Goal: Information Seeking & Learning: Learn about a topic

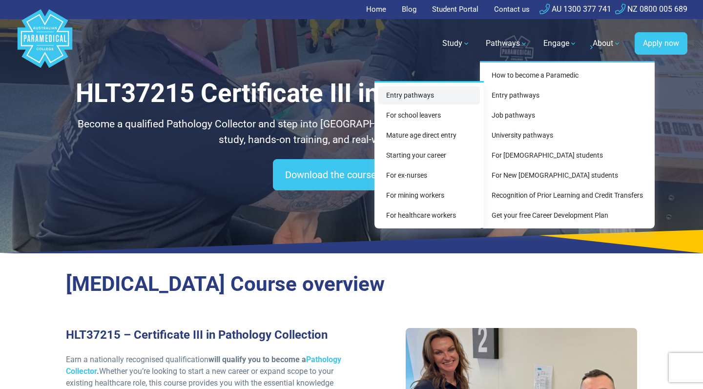
click at [429, 94] on link "Entry pathways" at bounding box center [429, 95] width 102 height 18
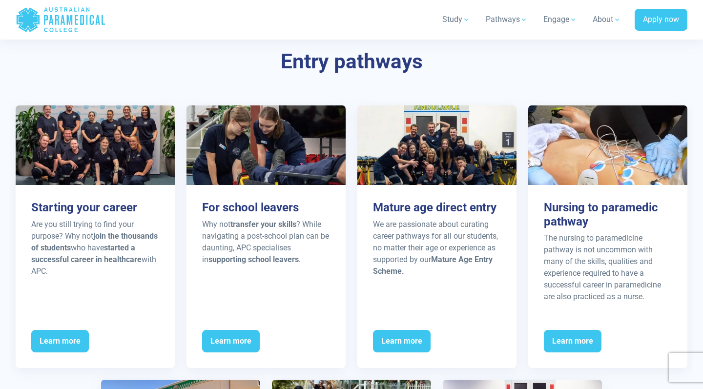
scroll to position [1137, 0]
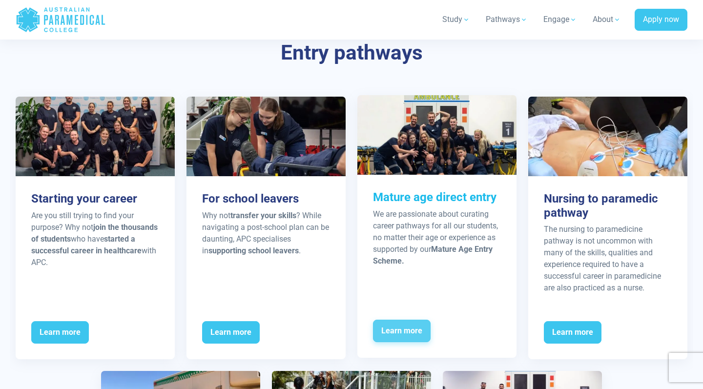
click at [405, 326] on span "Learn more" at bounding box center [402, 331] width 58 height 22
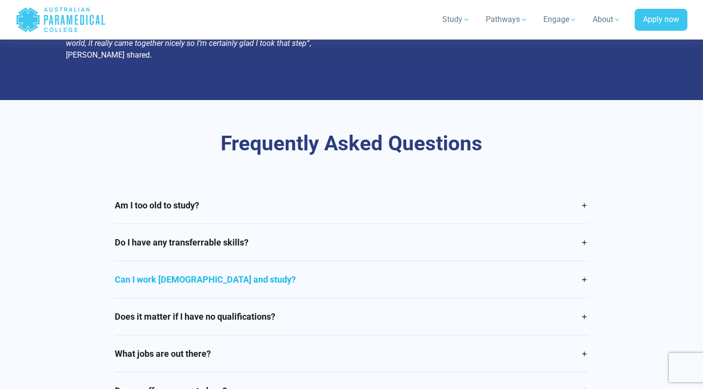
scroll to position [2284, 0]
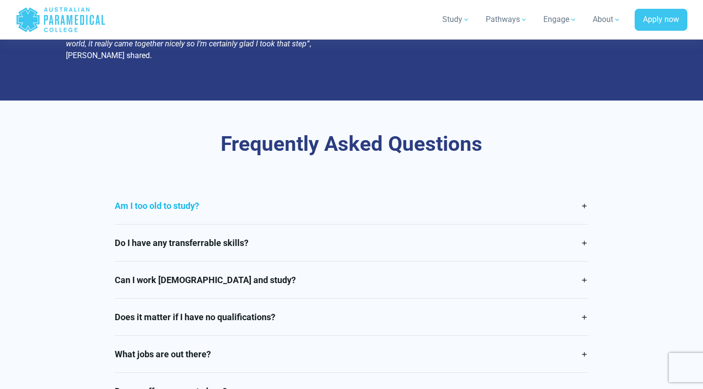
click at [583, 187] on link "Am I too old to study?" at bounding box center [352, 205] width 474 height 37
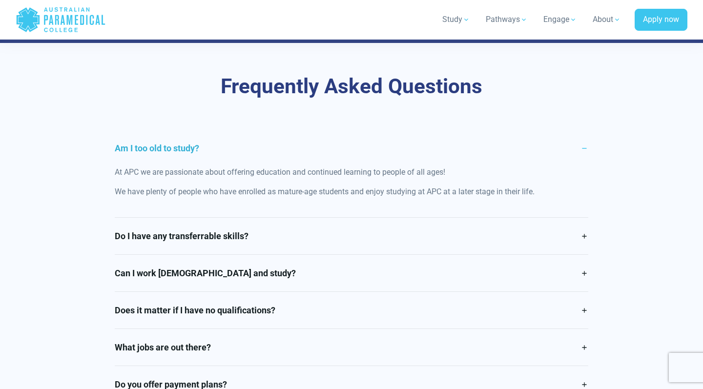
scroll to position [2373, 0]
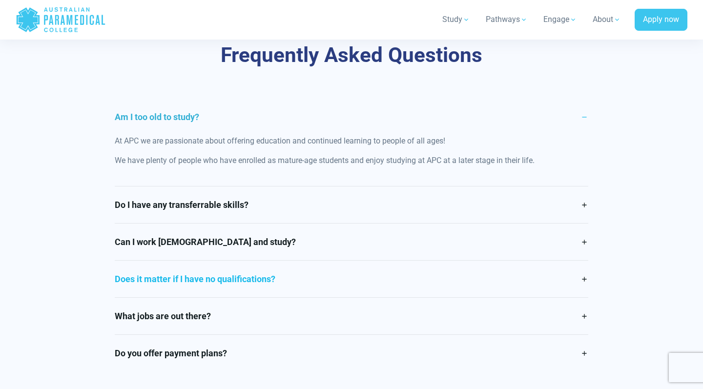
click at [583, 261] on link "Does it matter if I have no qualifications?" at bounding box center [352, 279] width 474 height 37
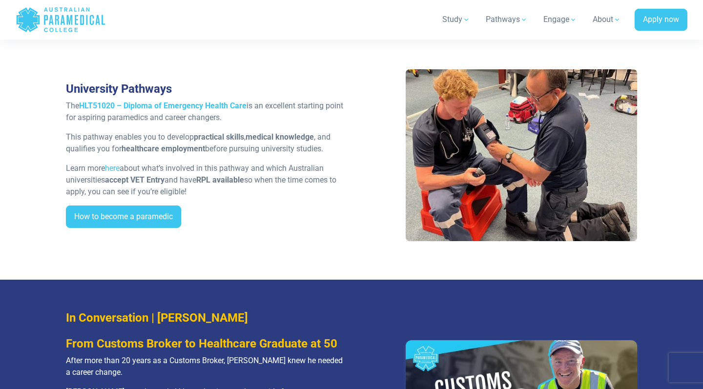
scroll to position [1840, 0]
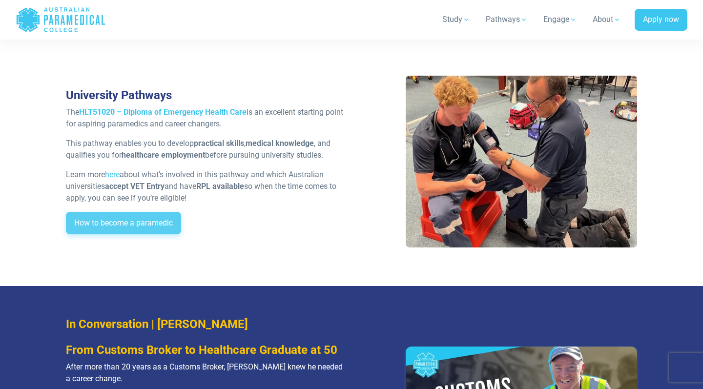
click at [154, 212] on link "How to become a paramedic" at bounding box center [123, 223] width 115 height 22
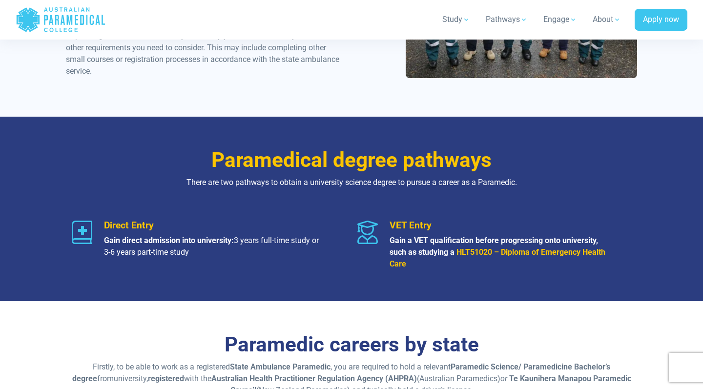
scroll to position [1074, 0]
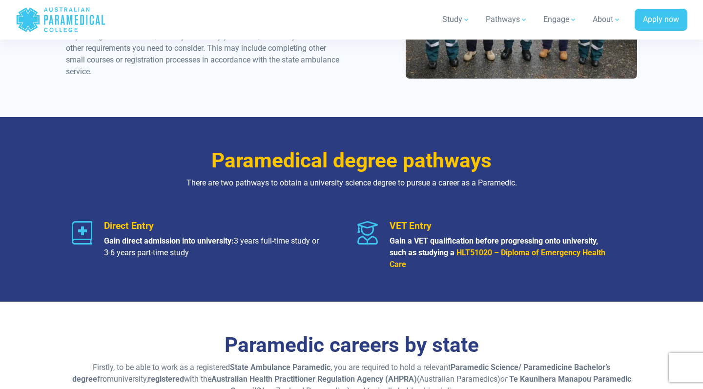
click at [549, 250] on strong "HLT51020 – Diploma of Emergency Health Care" at bounding box center [497, 258] width 216 height 21
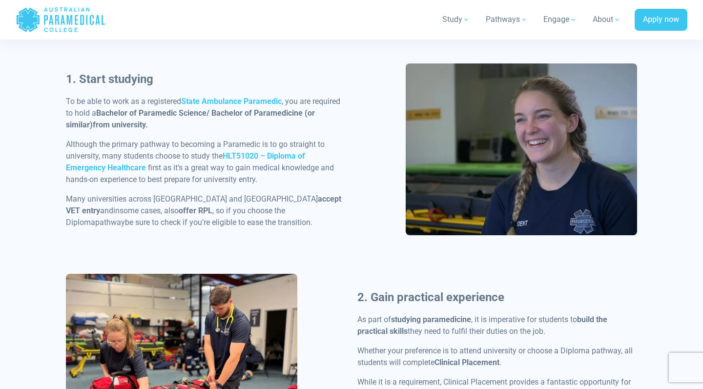
scroll to position [496, 0]
click at [131, 165] on strong "HLT51020 – Diploma of Emergency Healthcare" at bounding box center [185, 161] width 239 height 21
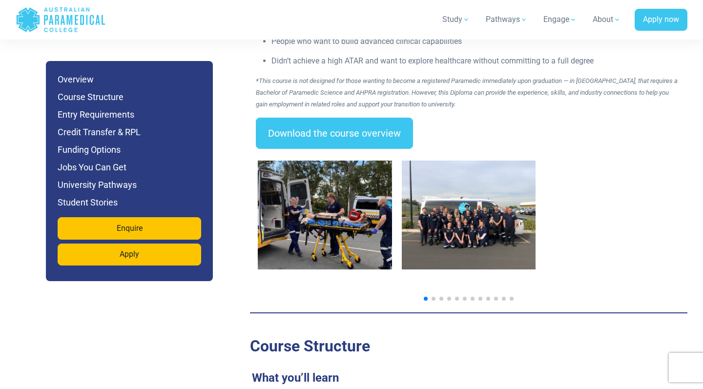
scroll to position [1527, 0]
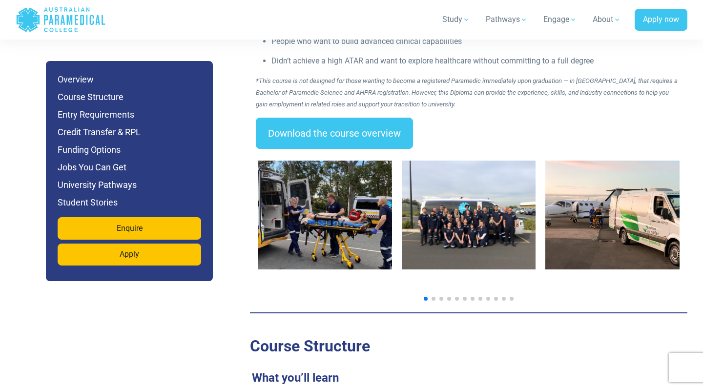
click at [433, 297] on span "Go to slide 2" at bounding box center [433, 299] width 4 height 4
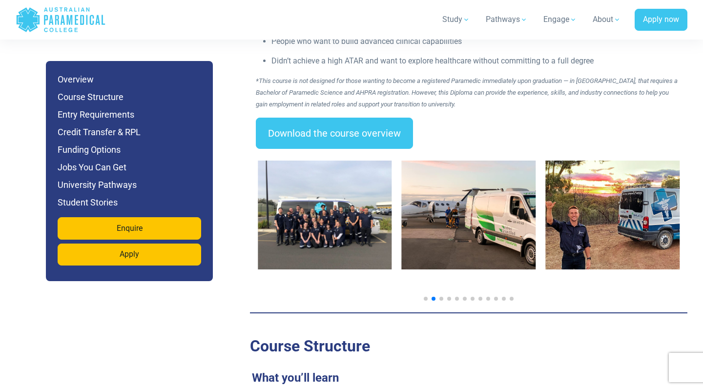
click at [442, 297] on span "Go to slide 3" at bounding box center [441, 299] width 4 height 4
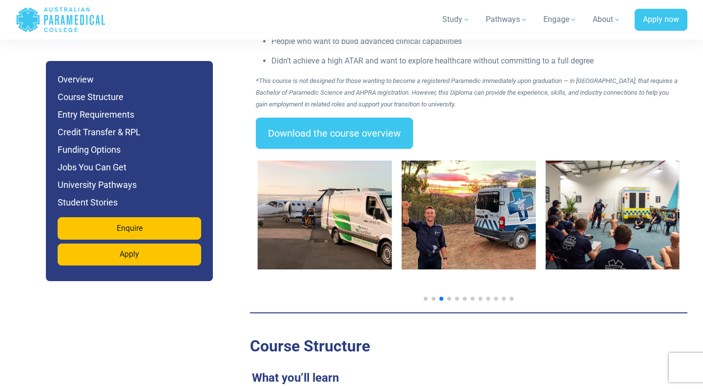
click at [451, 297] on div at bounding box center [469, 299] width 422 height 4
click at [450, 297] on span "Go to slide 4" at bounding box center [449, 299] width 4 height 4
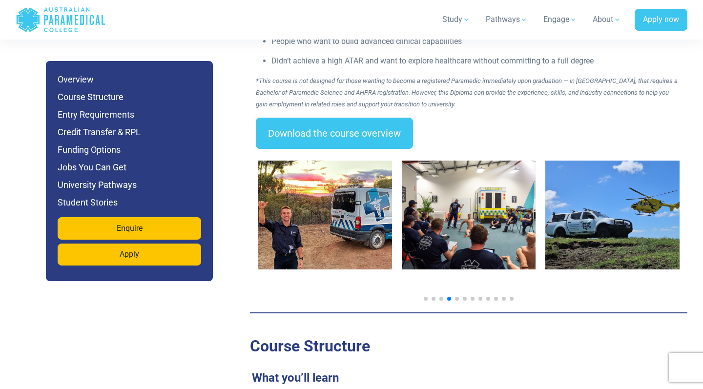
click at [457, 297] on span "Go to slide 5" at bounding box center [457, 299] width 4 height 4
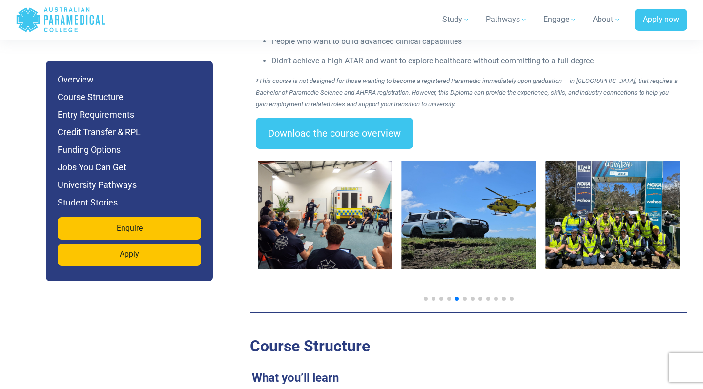
click at [465, 297] on span "Go to slide 6" at bounding box center [465, 299] width 4 height 4
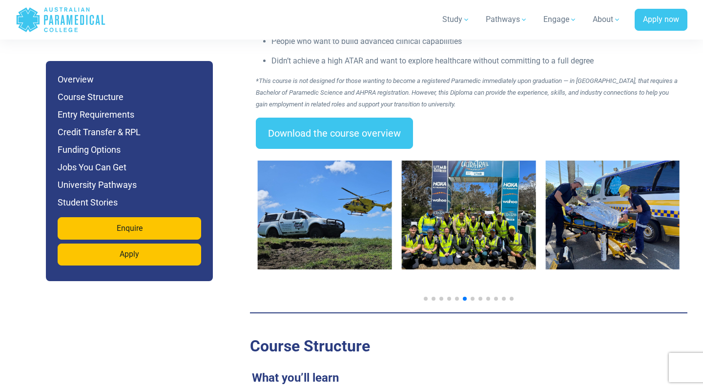
click at [474, 297] on span "Go to slide 7" at bounding box center [473, 299] width 4 height 4
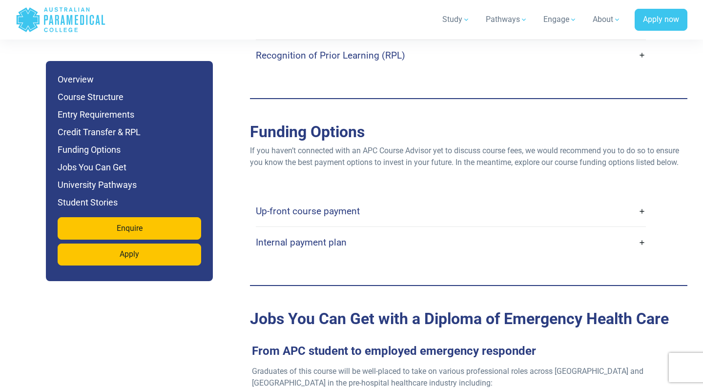
scroll to position [2970, 0]
click at [641, 230] on link "Internal payment plan" at bounding box center [451, 241] width 390 height 23
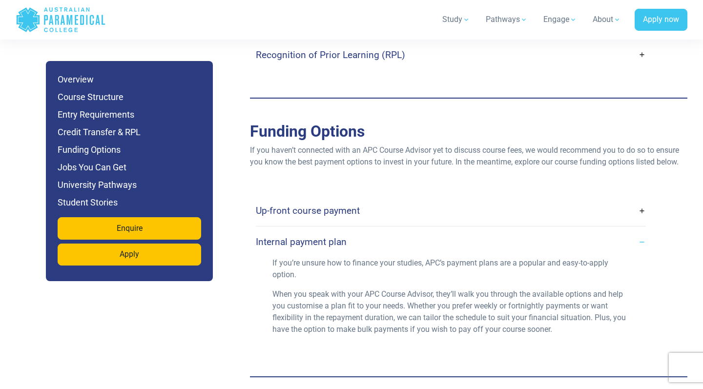
click at [642, 199] on link "Up-front course payment" at bounding box center [451, 210] width 390 height 23
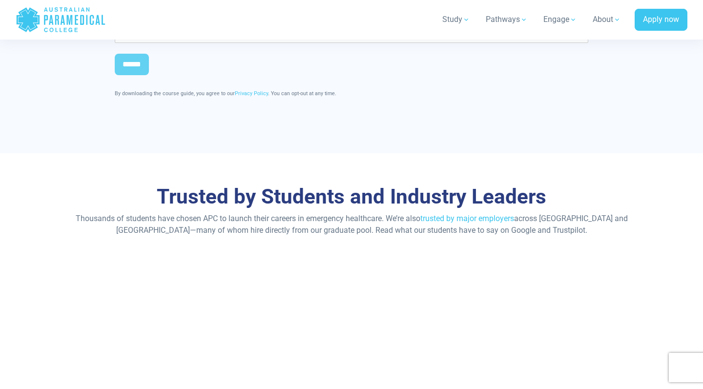
scroll to position [5653, 0]
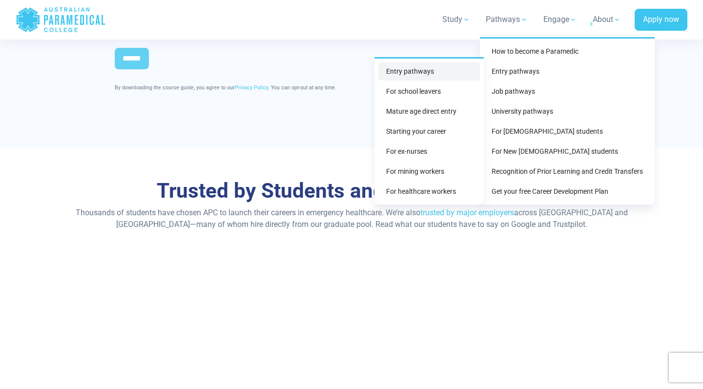
click at [416, 70] on link "Entry pathways" at bounding box center [429, 71] width 102 height 18
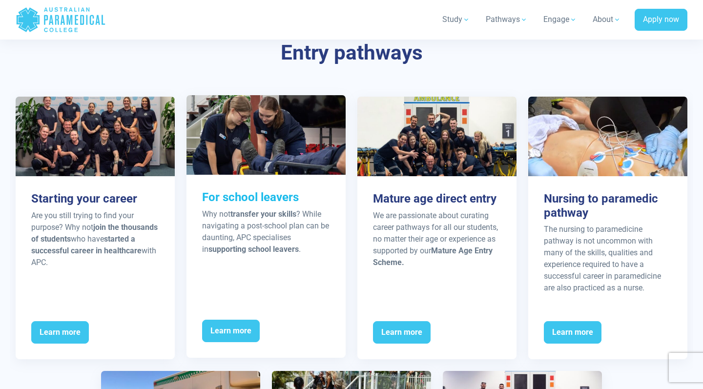
scroll to position [1120, 0]
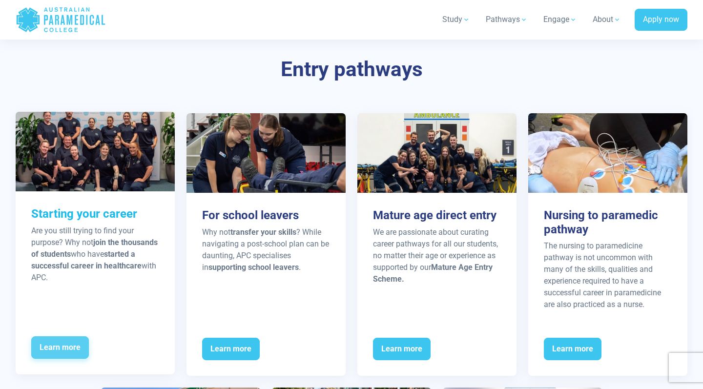
click at [66, 345] on span "Learn more" at bounding box center [60, 347] width 58 height 22
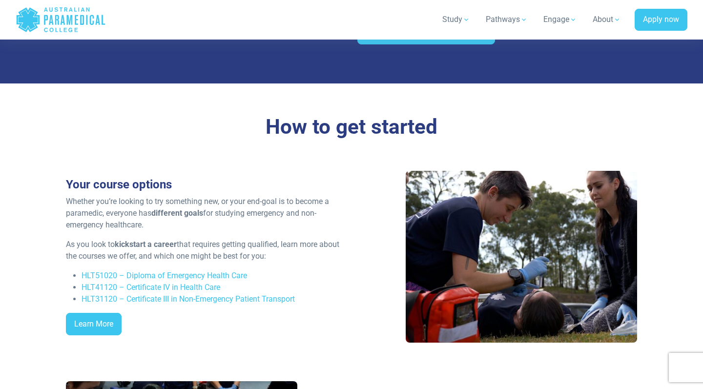
scroll to position [1184, 0]
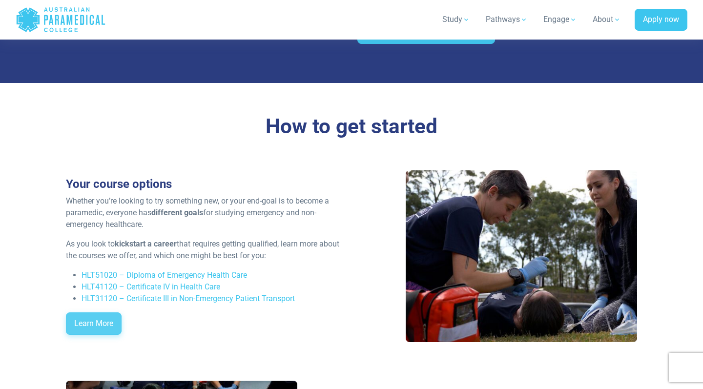
click at [99, 318] on link "Learn More" at bounding box center [94, 323] width 56 height 22
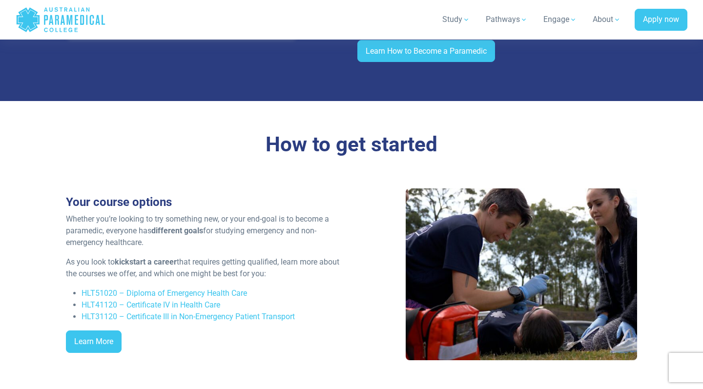
scroll to position [1165, 0]
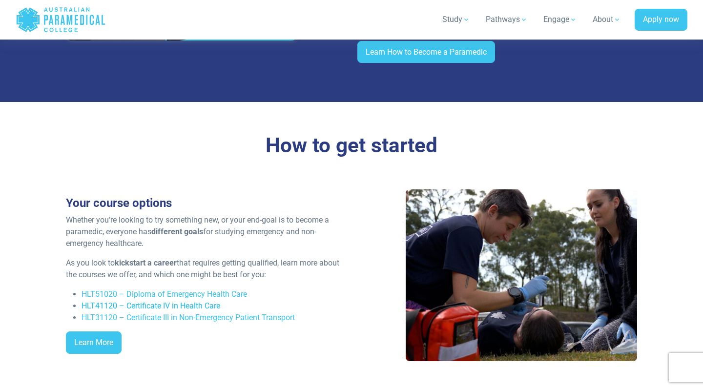
click at [177, 305] on link "HLT41120 – Certificate IV in Health Care" at bounding box center [151, 305] width 139 height 9
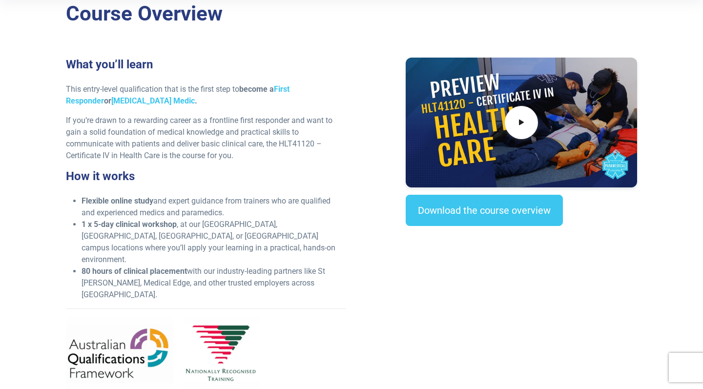
scroll to position [276, 0]
